Goal: Find specific page/section: Find specific page/section

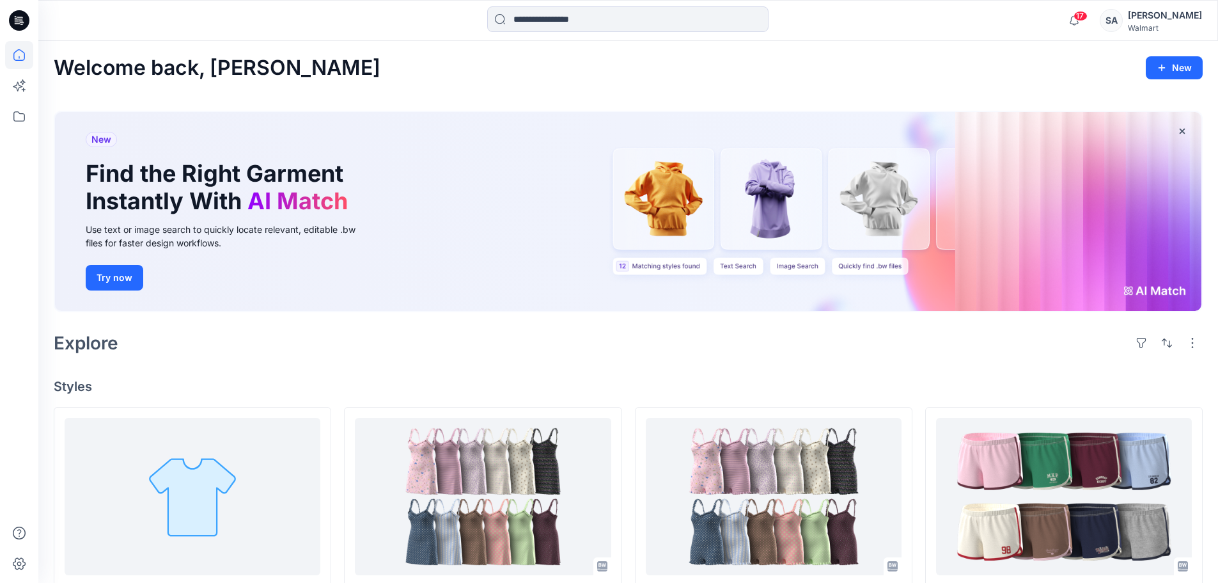
scroll to position [80, 0]
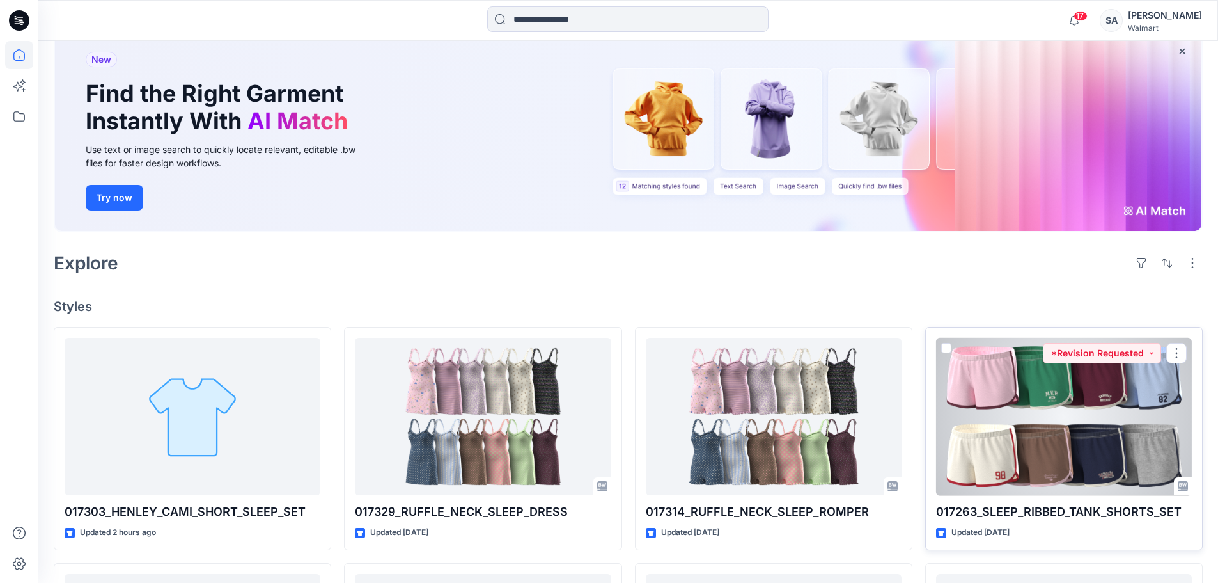
click at [1027, 419] on div at bounding box center [1064, 417] width 256 height 158
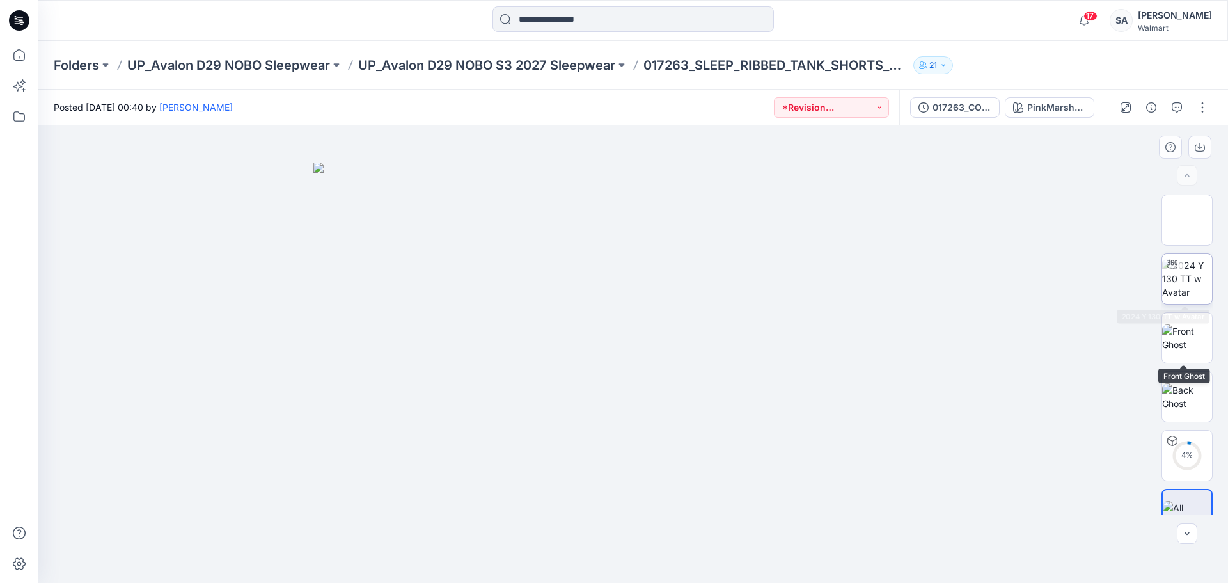
click at [1180, 297] on img at bounding box center [1187, 278] width 50 height 40
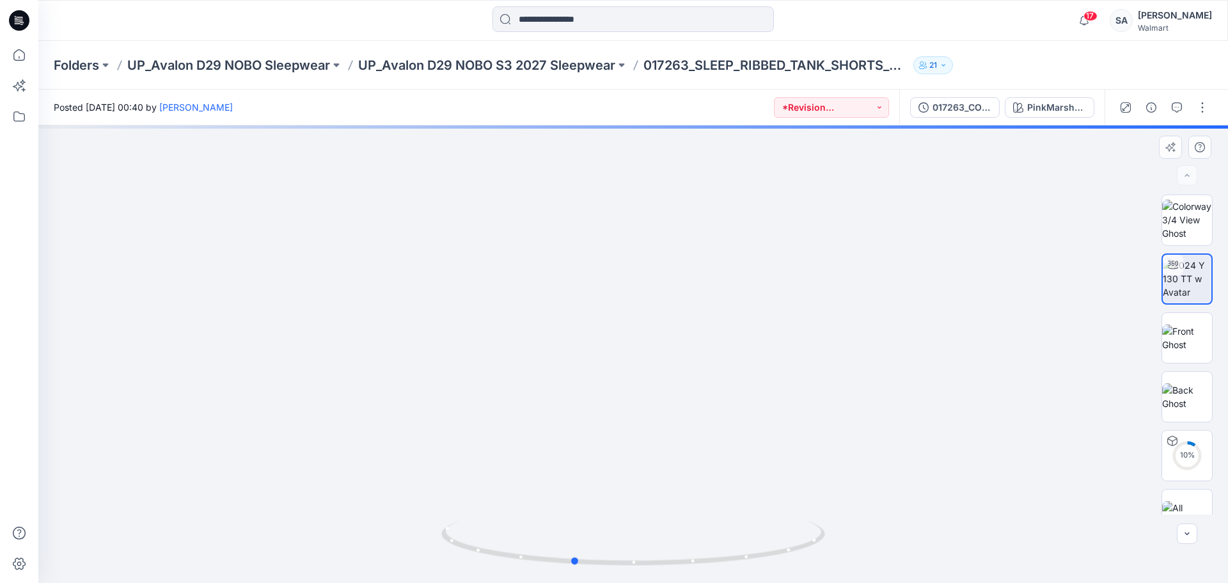
drag, startPoint x: 662, startPoint y: 435, endPoint x: 618, endPoint y: 428, distance: 44.0
click at [618, 428] on div at bounding box center [632, 353] width 1189 height 457
drag, startPoint x: 703, startPoint y: 439, endPoint x: 902, endPoint y: 417, distance: 200.1
click at [642, 437] on div at bounding box center [632, 353] width 1189 height 457
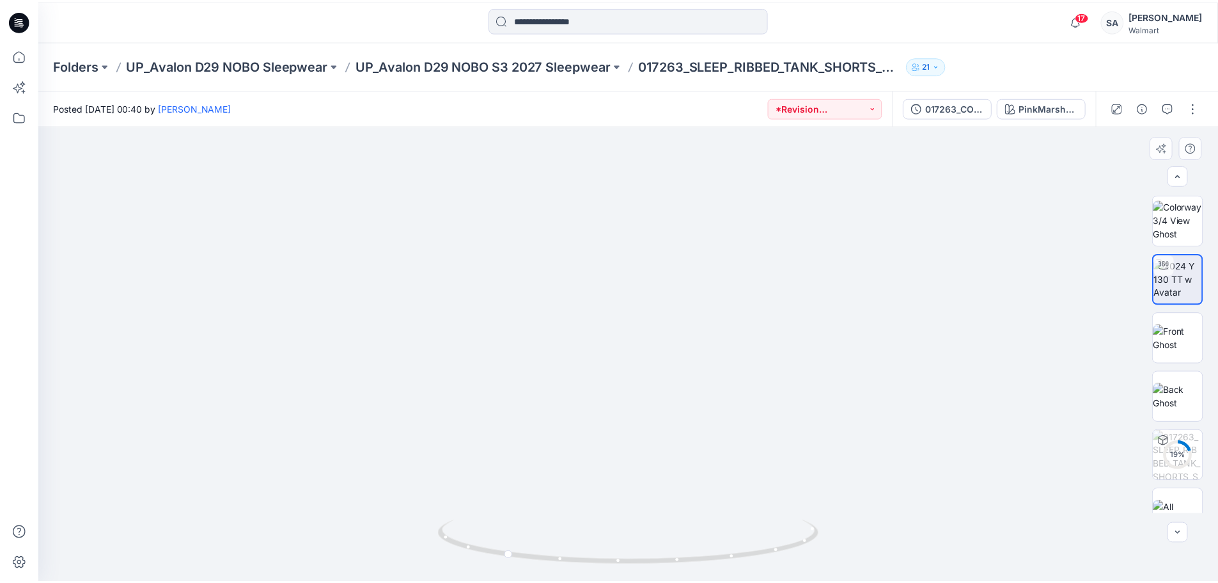
scroll to position [26, 0]
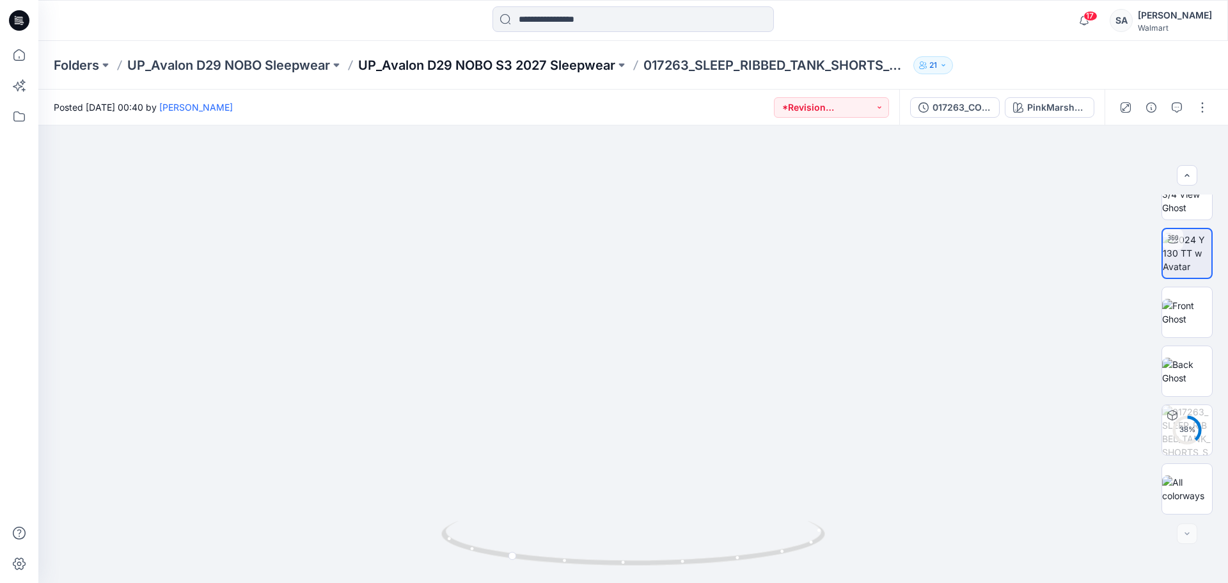
click at [576, 73] on p "UP_Avalon D29 NOBO S3 2027 Sleepwear" at bounding box center [486, 65] width 257 height 18
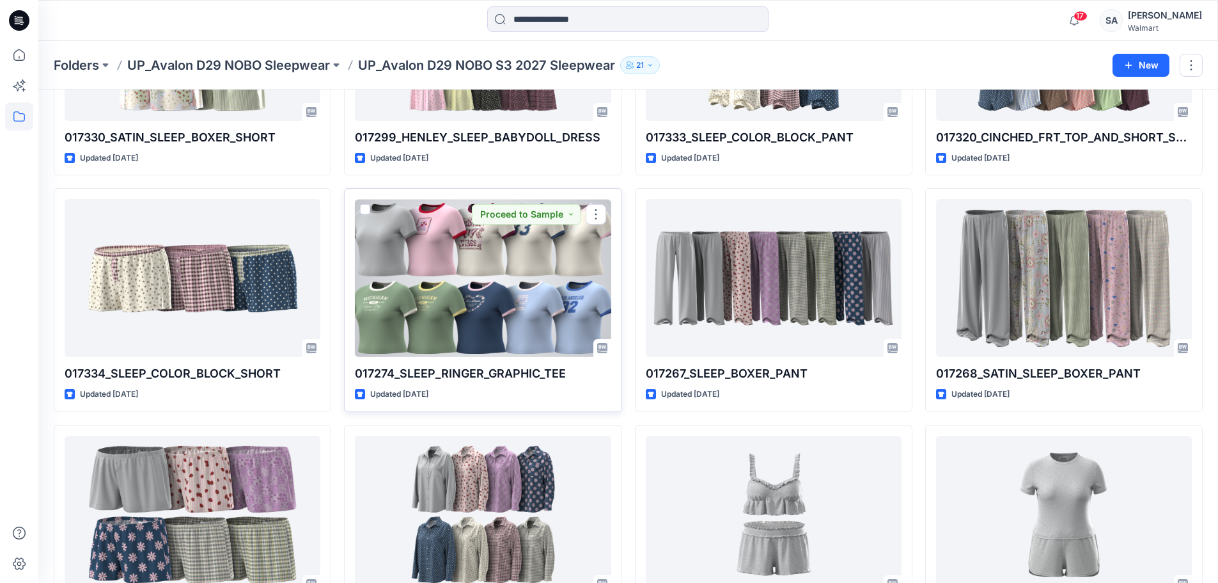
scroll to position [446, 0]
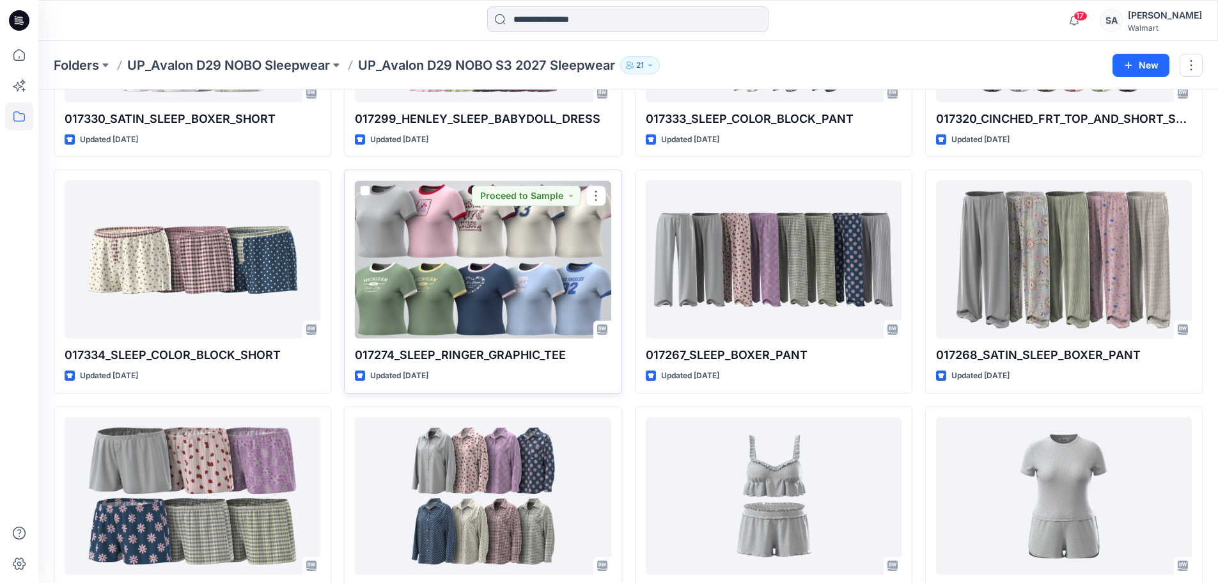
click at [458, 242] on div at bounding box center [483, 259] width 256 height 158
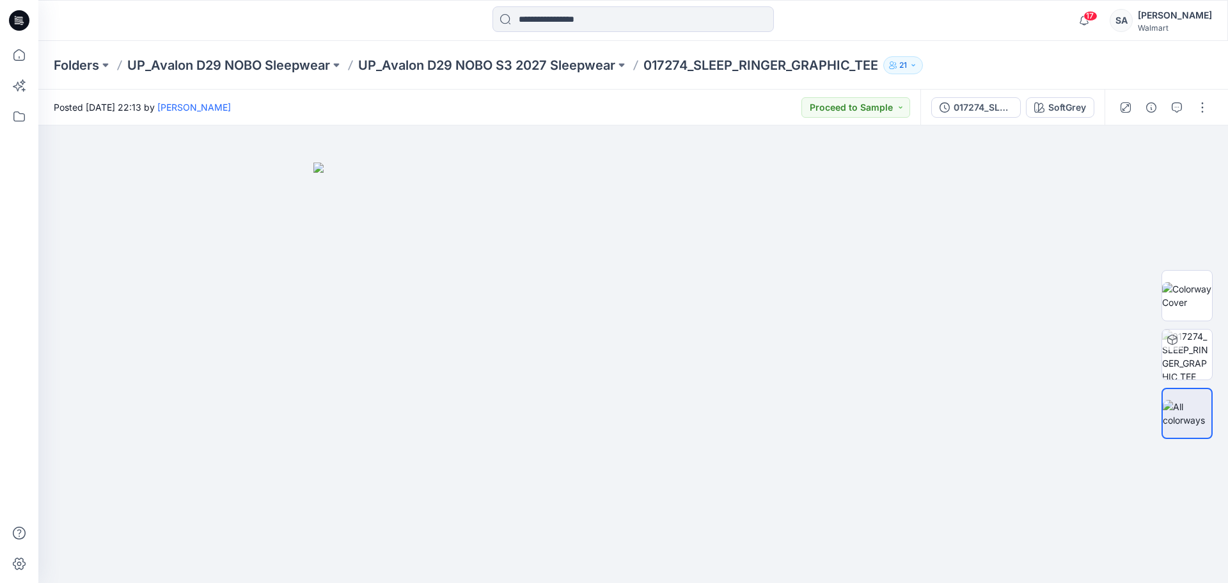
click at [491, 51] on div "Folders UP_Avalon D29 NOBO Sleepwear UP_Avalon D29 NOBO S3 2027 Sleepwear 01727…" at bounding box center [632, 65] width 1189 height 49
click at [478, 67] on p "UP_Avalon D29 NOBO S3 2027 Sleepwear" at bounding box center [486, 65] width 257 height 18
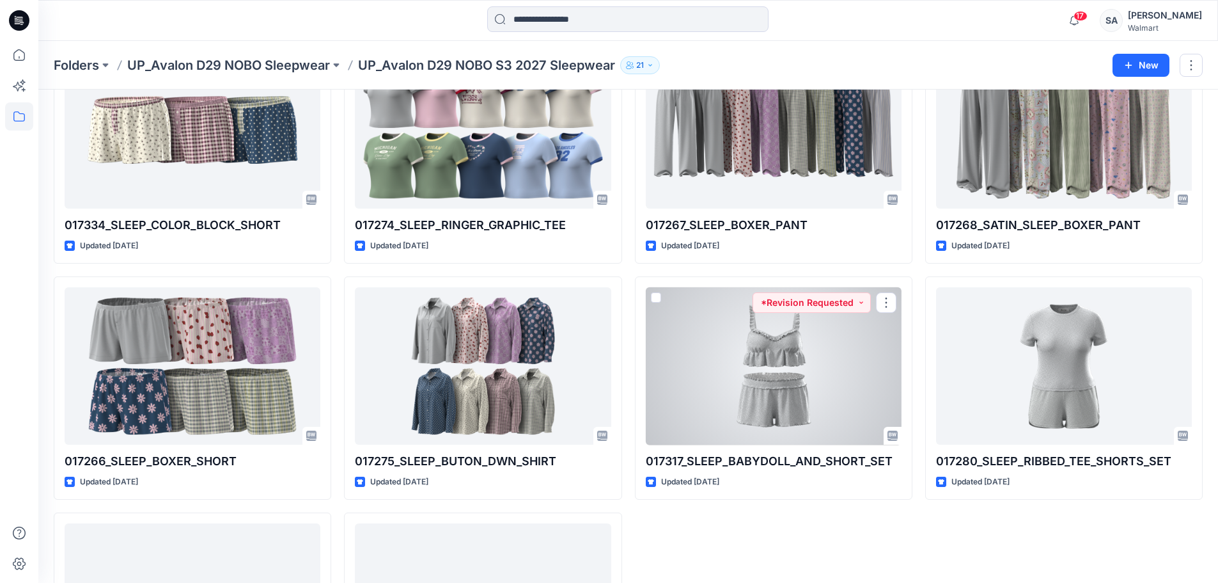
scroll to position [703, 0]
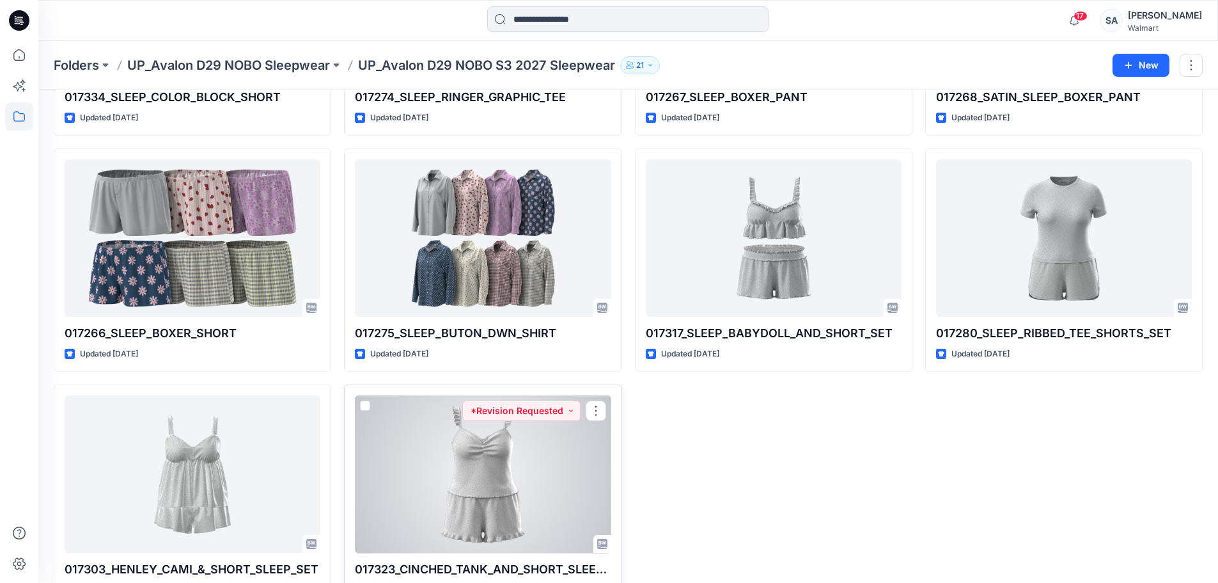
click at [565, 458] on div at bounding box center [483, 474] width 256 height 158
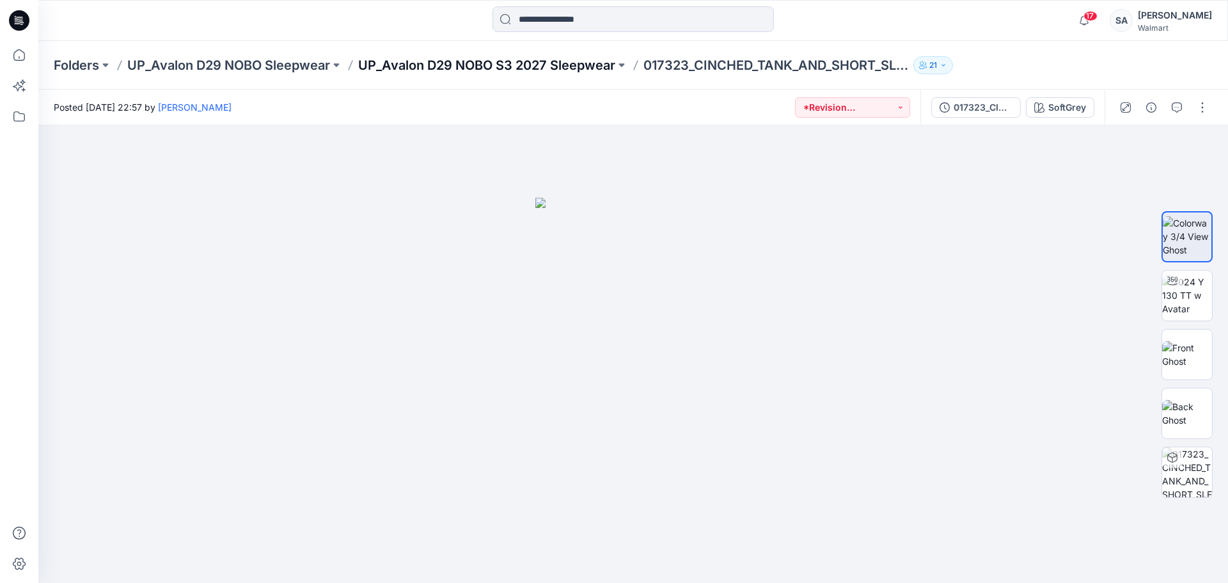
click at [547, 63] on p "UP_Avalon D29 NOBO S3 2027 Sleepwear" at bounding box center [486, 65] width 257 height 18
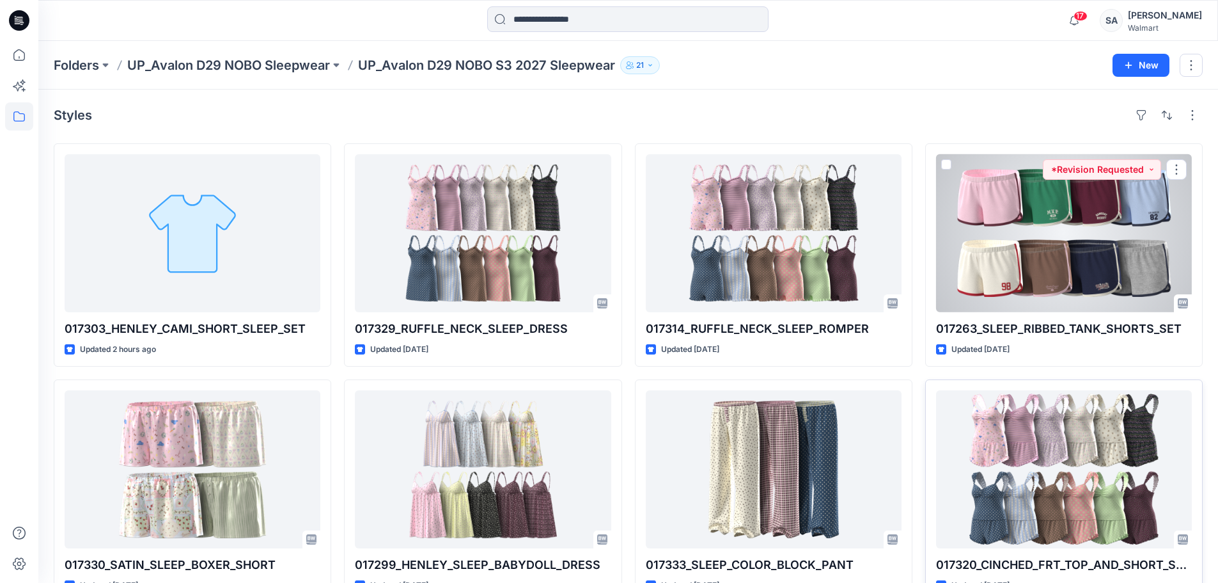
scroll to position [128, 0]
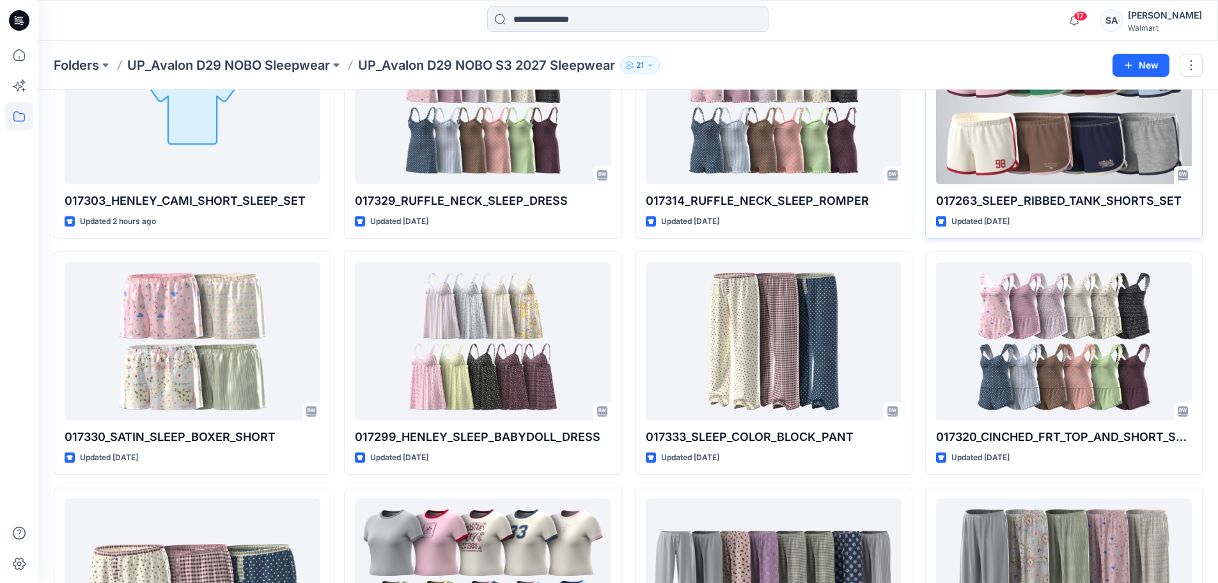
click at [1085, 130] on div at bounding box center [1064, 105] width 256 height 158
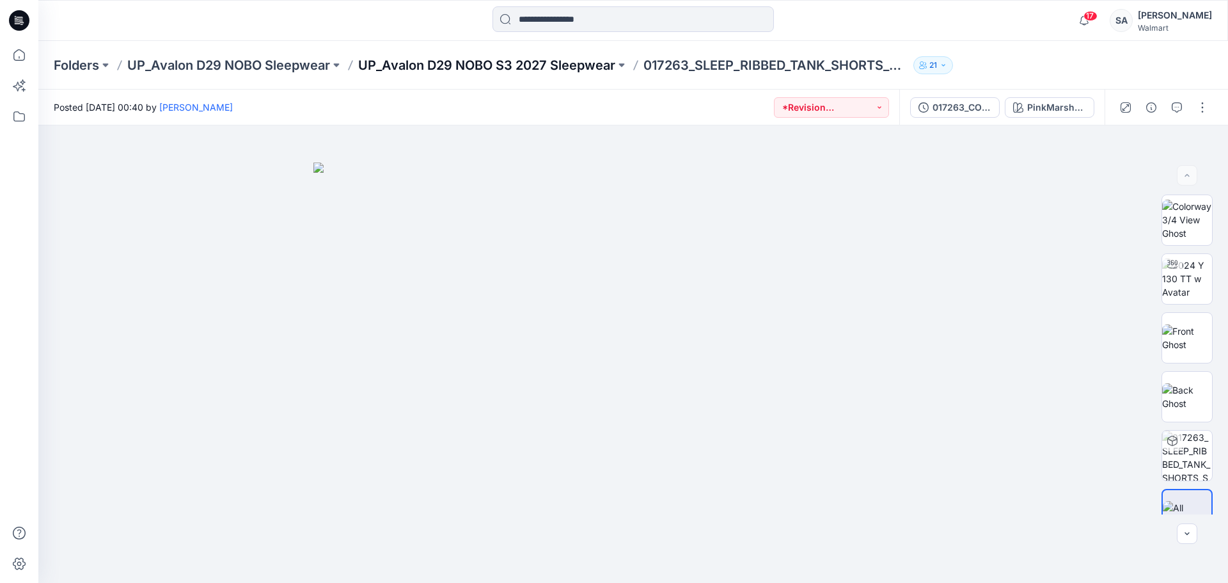
click at [575, 64] on p "UP_Avalon D29 NOBO S3 2027 Sleepwear" at bounding box center [486, 65] width 257 height 18
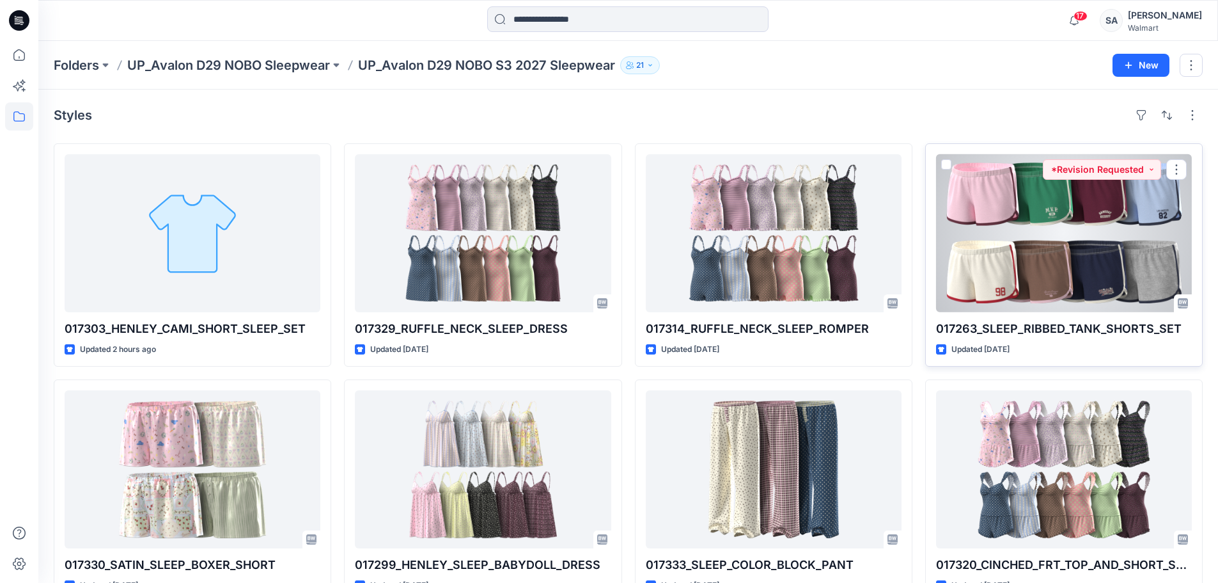
click at [991, 231] on div at bounding box center [1064, 233] width 256 height 158
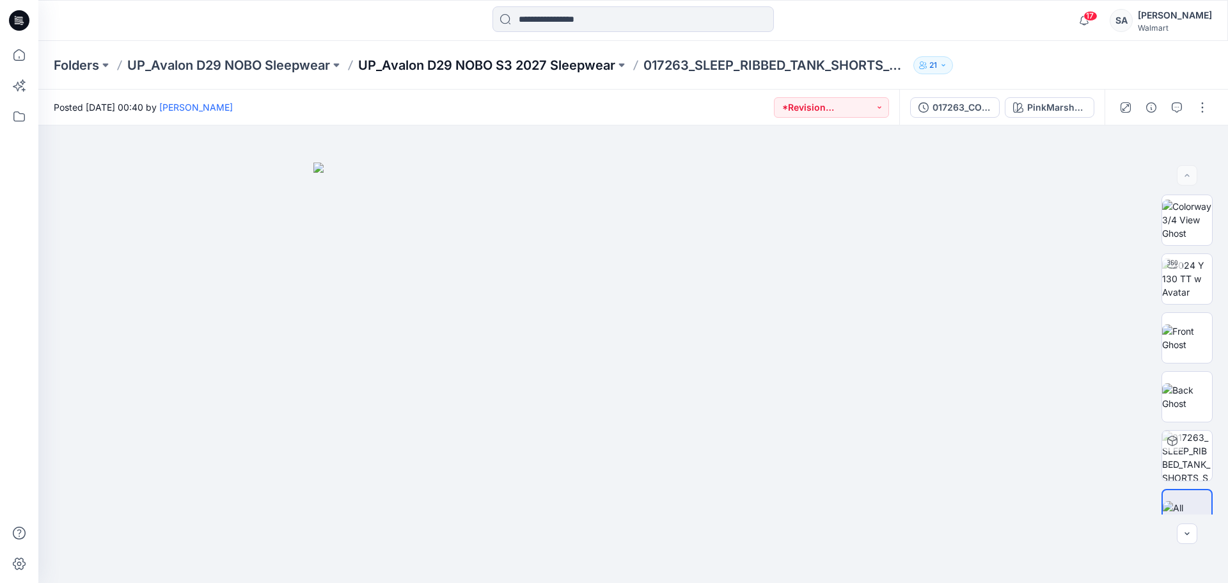
click at [539, 63] on p "UP_Avalon D29 NOBO S3 2027 Sleepwear" at bounding box center [486, 65] width 257 height 18
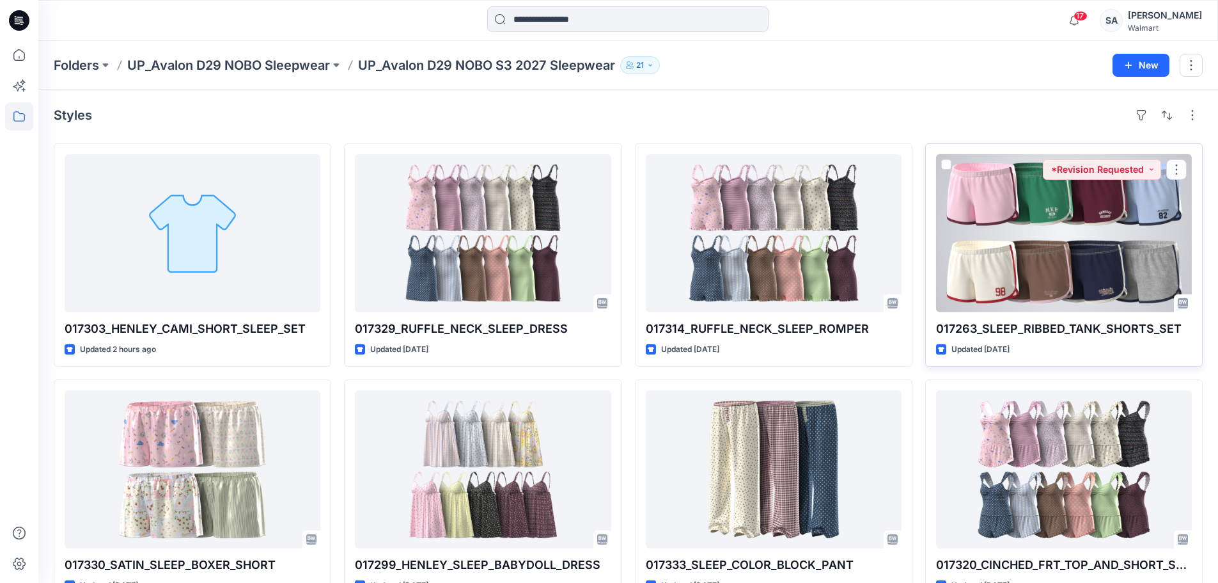
click at [1075, 239] on div at bounding box center [1064, 233] width 256 height 158
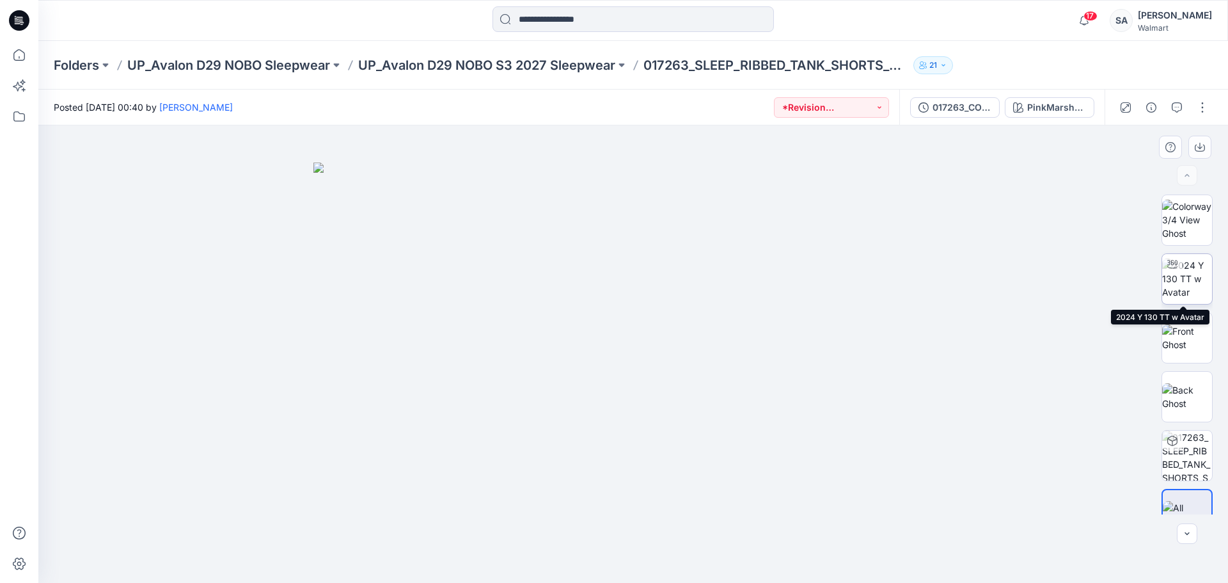
click at [1179, 293] on img at bounding box center [1187, 278] width 50 height 40
